Goal: Navigation & Orientation: Find specific page/section

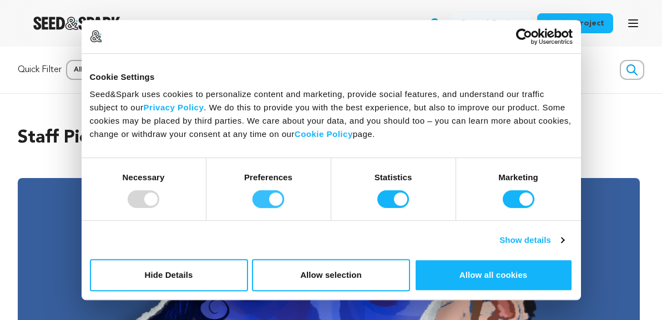
click at [265, 201] on input "Preferences" at bounding box center [269, 199] width 32 height 18
checkbox input "false"
click at [376, 197] on div "Statistics" at bounding box center [393, 189] width 125 height 62
click at [382, 197] on input "Statistics" at bounding box center [393, 199] width 32 height 18
checkbox input "false"
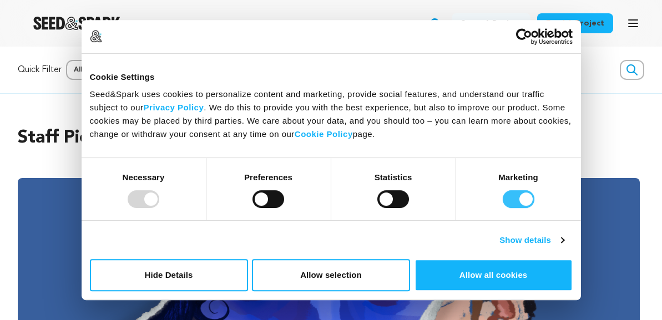
click at [506, 205] on input "Marketing" at bounding box center [519, 199] width 32 height 18
click at [513, 203] on input "Marketing" at bounding box center [519, 199] width 32 height 18
click at [518, 197] on input "Marketing" at bounding box center [519, 199] width 32 height 18
checkbox input "false"
click at [353, 278] on button "Allow selection" at bounding box center [331, 275] width 158 height 32
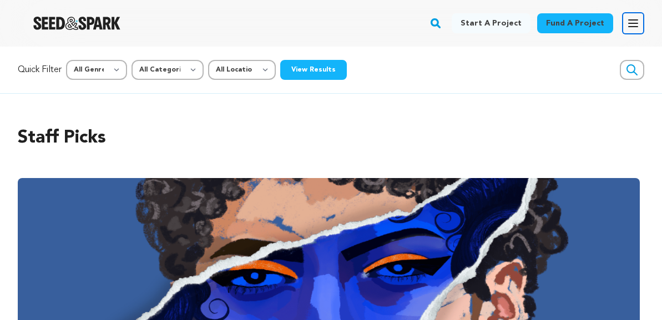
click at [627, 29] on icon "button" at bounding box center [633, 23] width 13 height 13
